Goal: Information Seeking & Learning: Learn about a topic

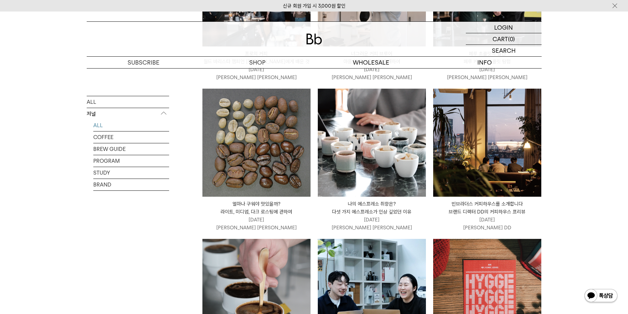
scroll to position [527, 0]
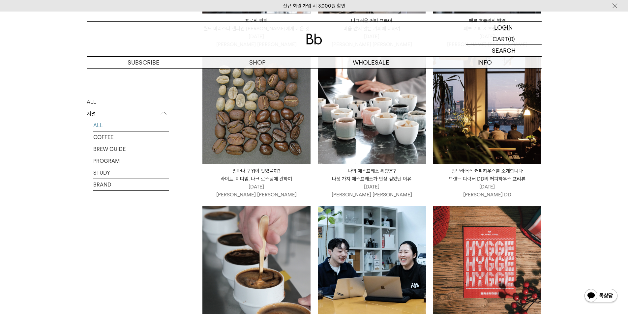
click at [269, 129] on img at bounding box center [256, 110] width 108 height 108
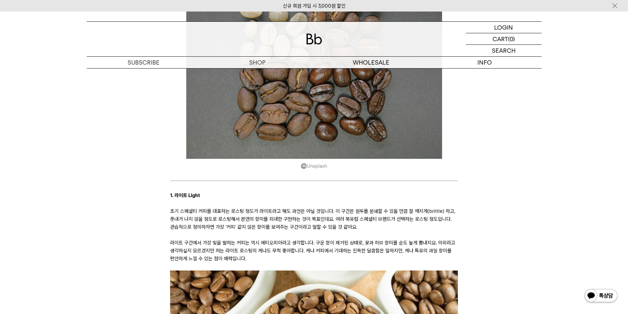
scroll to position [461, 0]
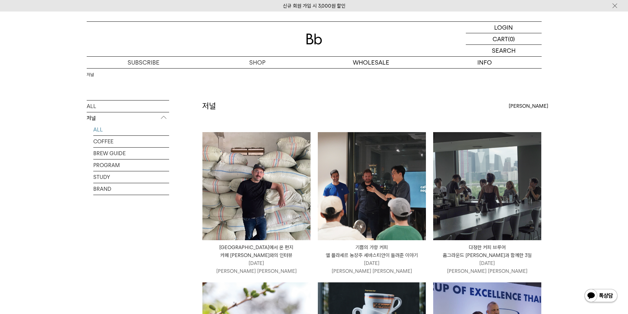
click at [378, 134] on img at bounding box center [372, 186] width 108 height 108
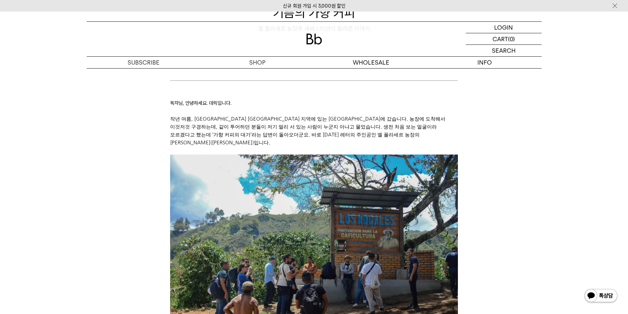
scroll to position [99, 0]
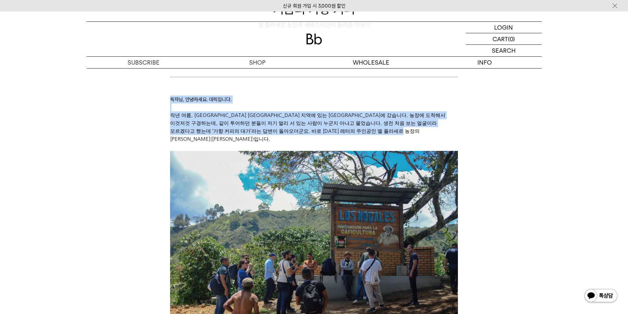
drag, startPoint x: 166, startPoint y: 101, endPoint x: 412, endPoint y: 132, distance: 247.2
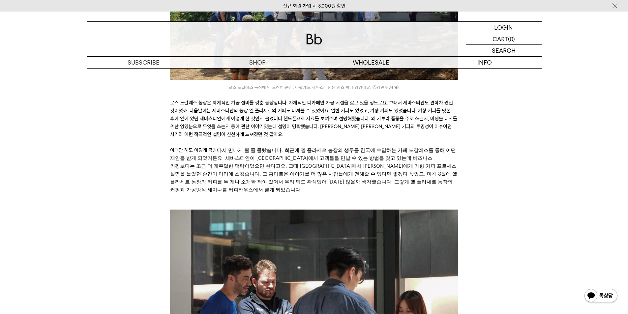
scroll to position [362, 0]
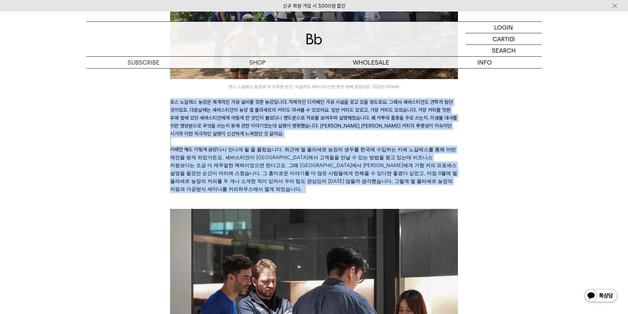
drag, startPoint x: 167, startPoint y: 95, endPoint x: 455, endPoint y: 172, distance: 298.5
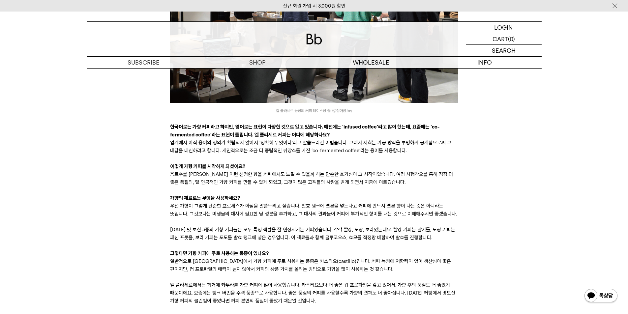
scroll to position [1186, 0]
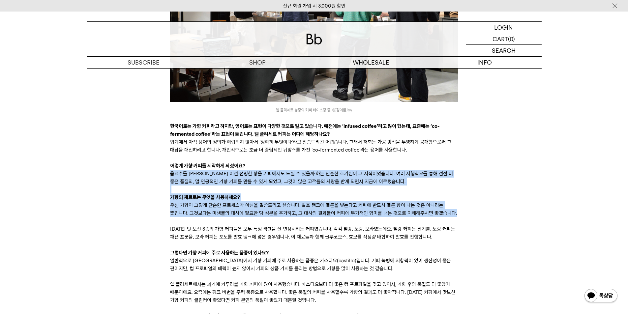
drag, startPoint x: 167, startPoint y: 127, endPoint x: 469, endPoint y: 163, distance: 304.1
click at [469, 163] on div "독자님, 안녕하세요. 데릭입니다. 작년 여름, [GEOGRAPHIC_DATA] [GEOGRAPHIC_DATA] 지역에 있는 [GEOGRAPHI…" at bounding box center [314, 0] width 442 height 2026
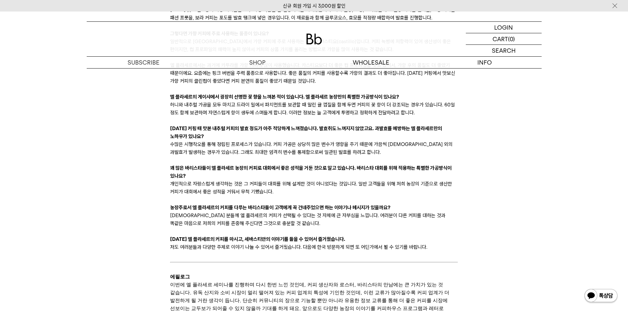
scroll to position [1417, 0]
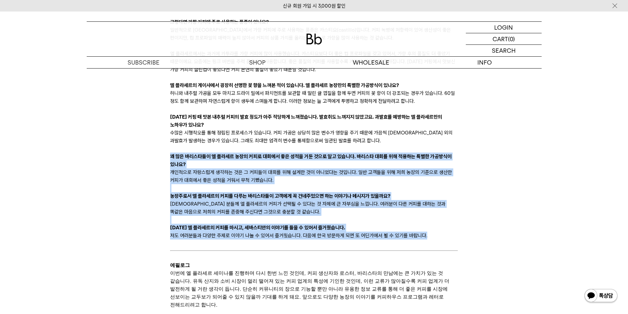
drag, startPoint x: 177, startPoint y: 113, endPoint x: 315, endPoint y: 174, distance: 150.7
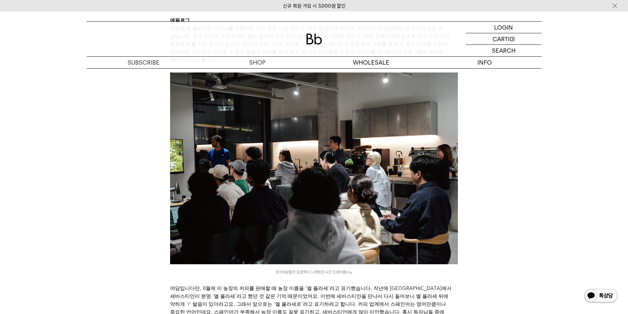
scroll to position [1648, 0]
